Goal: Transaction & Acquisition: Purchase product/service

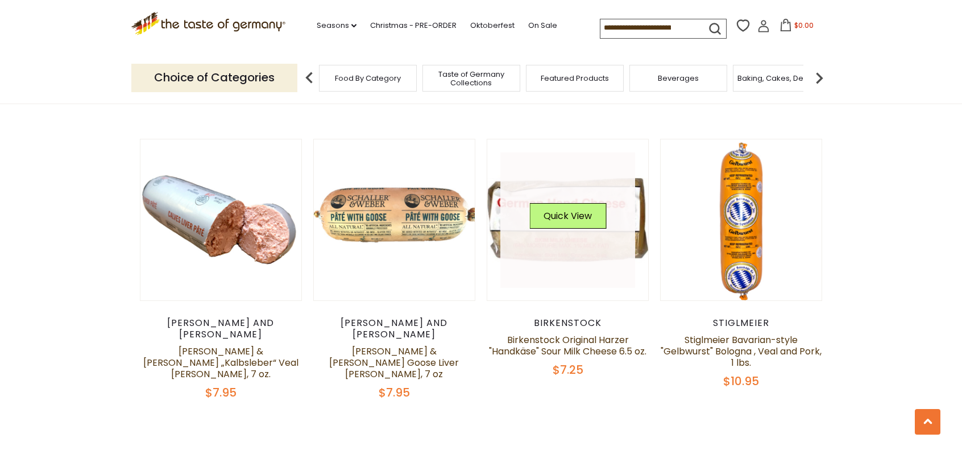
scroll to position [2671, 0]
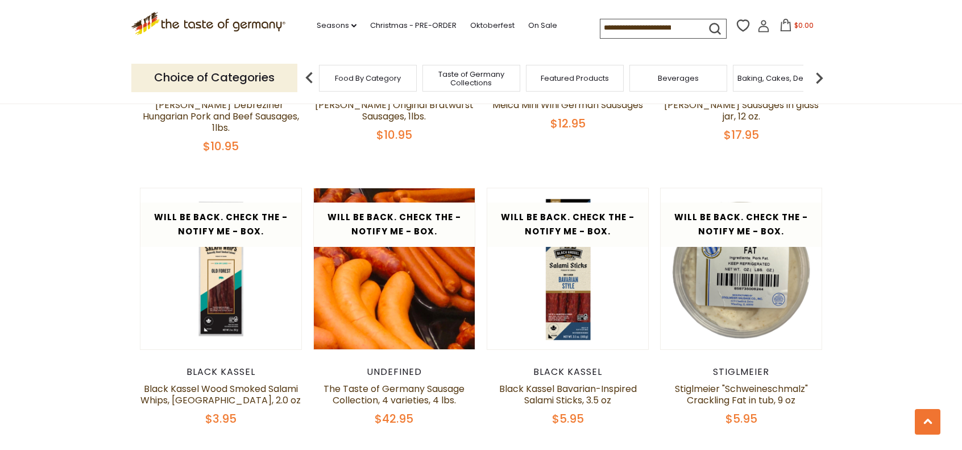
scroll to position [2009, 0]
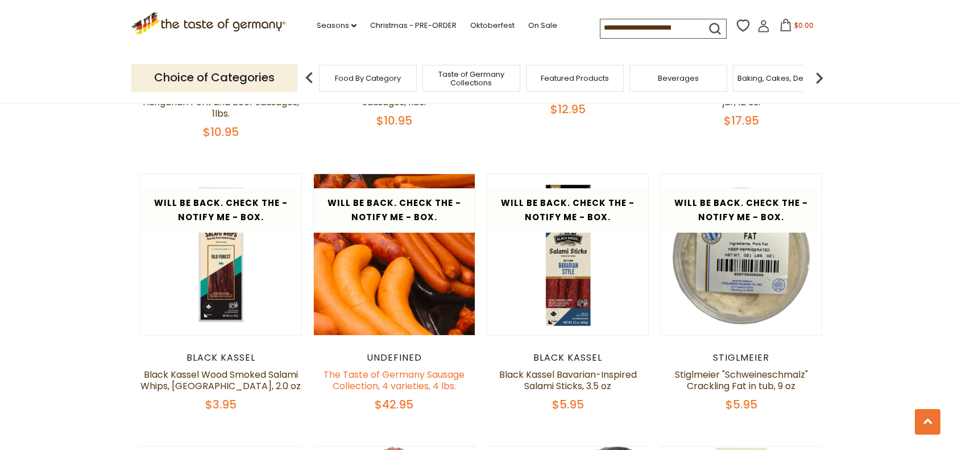
click at [407, 368] on link "The Taste of Germany Sausage Collection, 4 varieties, 4 lbs." at bounding box center [393, 380] width 141 height 24
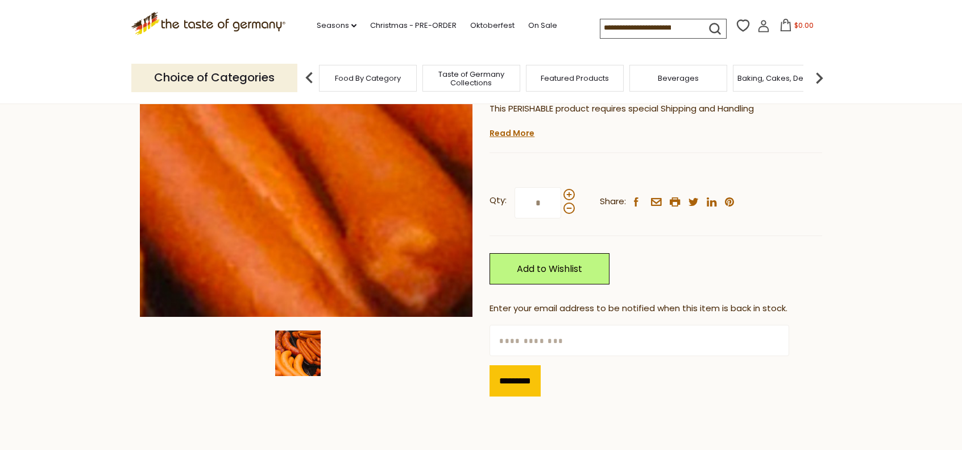
scroll to position [114, 0]
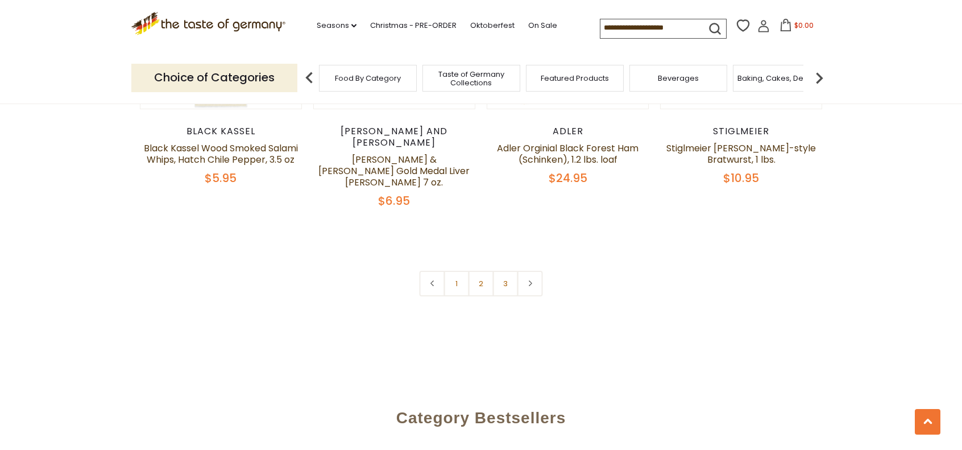
click at [505, 271] on link "3" at bounding box center [506, 284] width 26 height 26
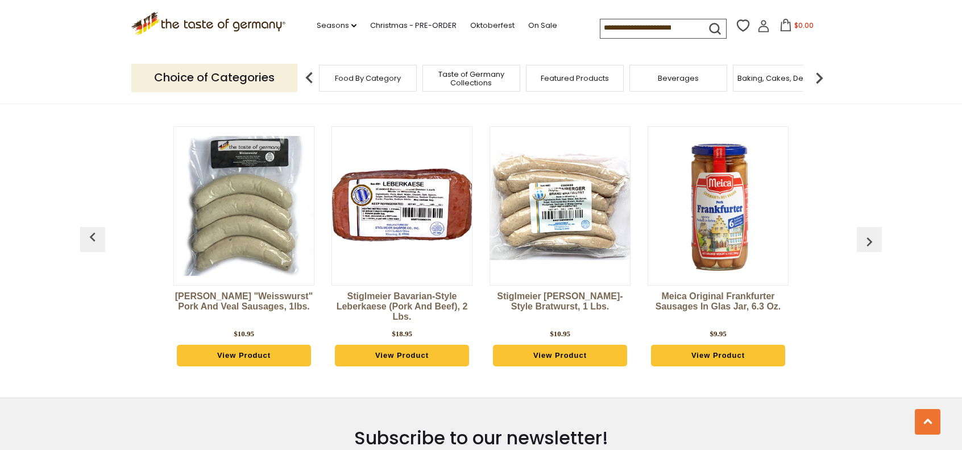
scroll to position [1100, 0]
